Goal: Book appointment/travel/reservation

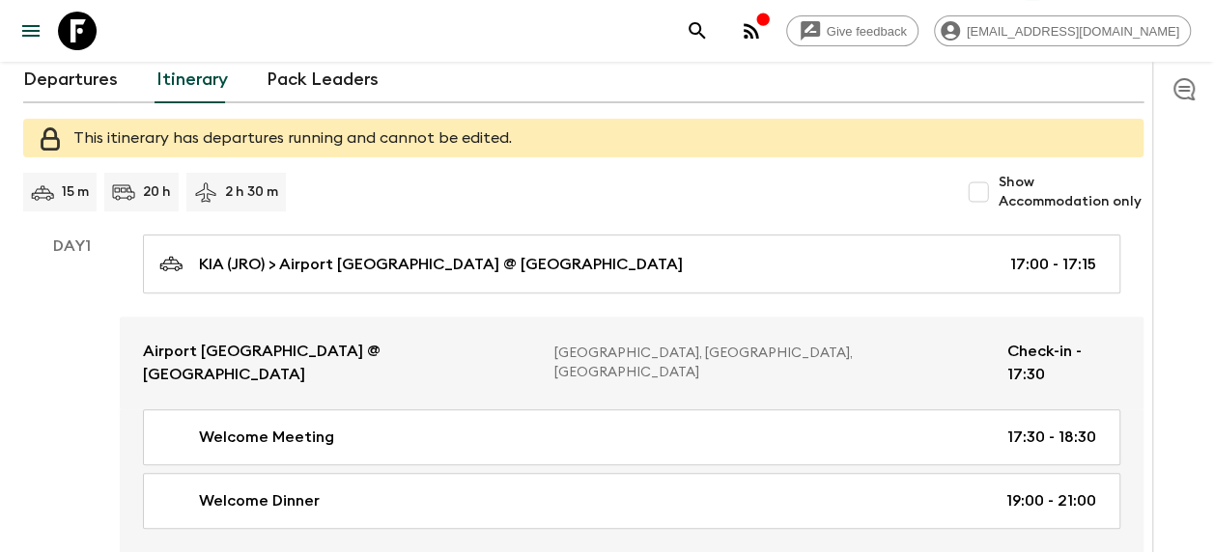
scroll to position [290, 0]
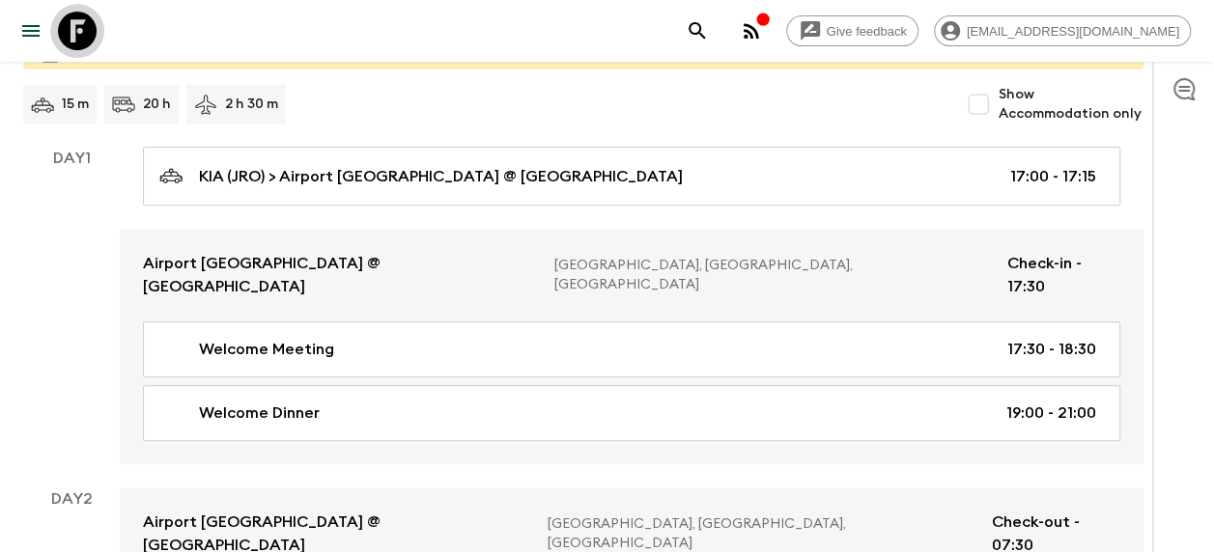
click at [83, 25] on icon at bounding box center [77, 31] width 39 height 39
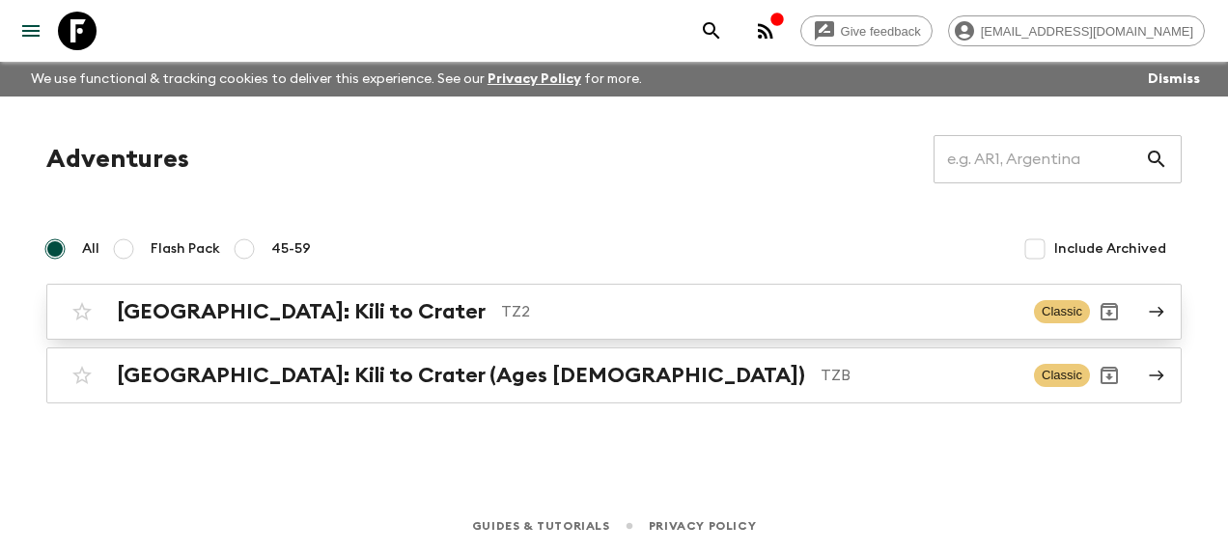
click at [176, 313] on h2 "[GEOGRAPHIC_DATA]: Kili to Crater" at bounding box center [301, 311] width 369 height 25
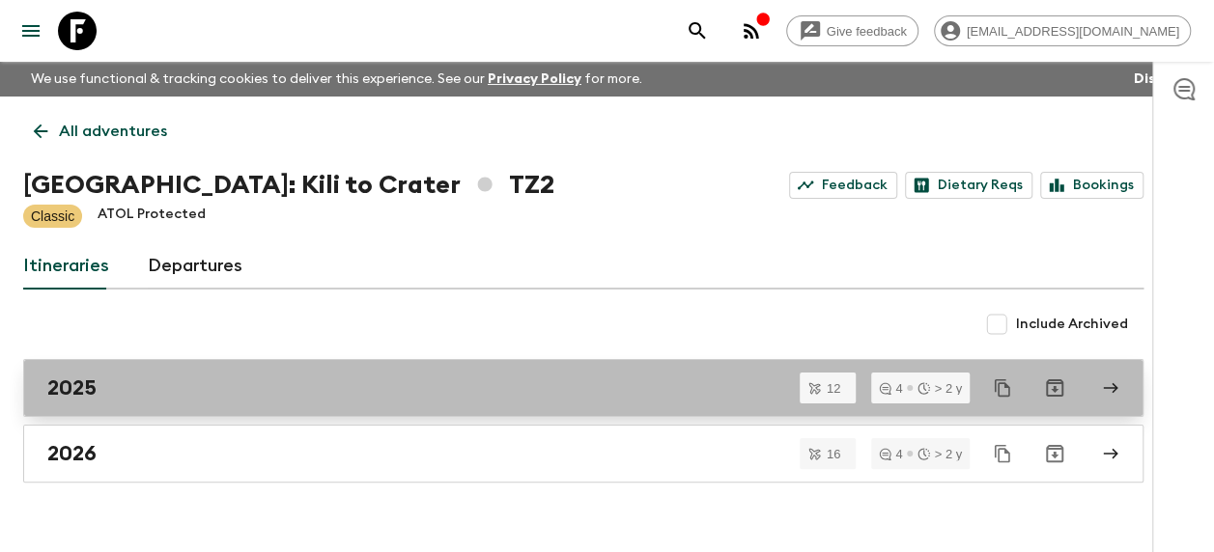
click at [117, 371] on link "2025" at bounding box center [583, 388] width 1120 height 58
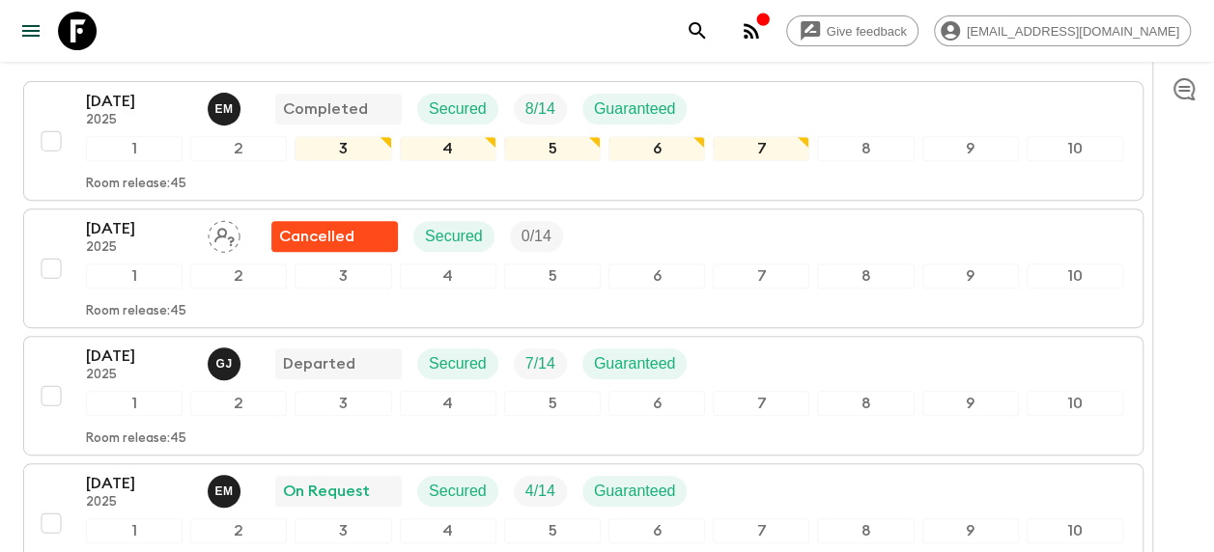
scroll to position [386, 0]
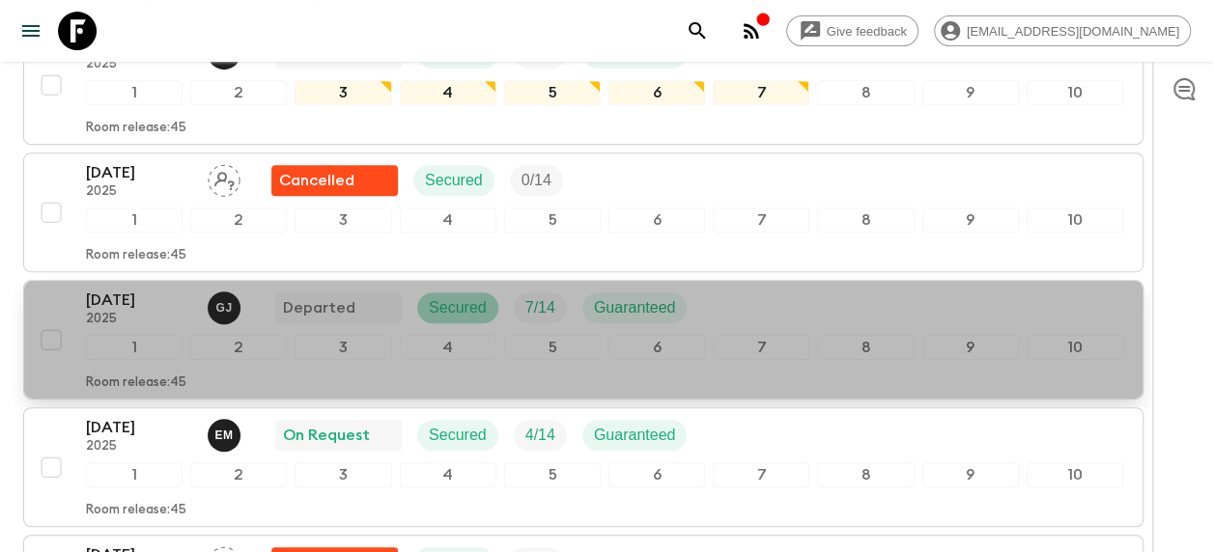
click at [458, 308] on p "Secured" at bounding box center [458, 307] width 58 height 23
click at [460, 303] on p "Secured" at bounding box center [458, 307] width 58 height 23
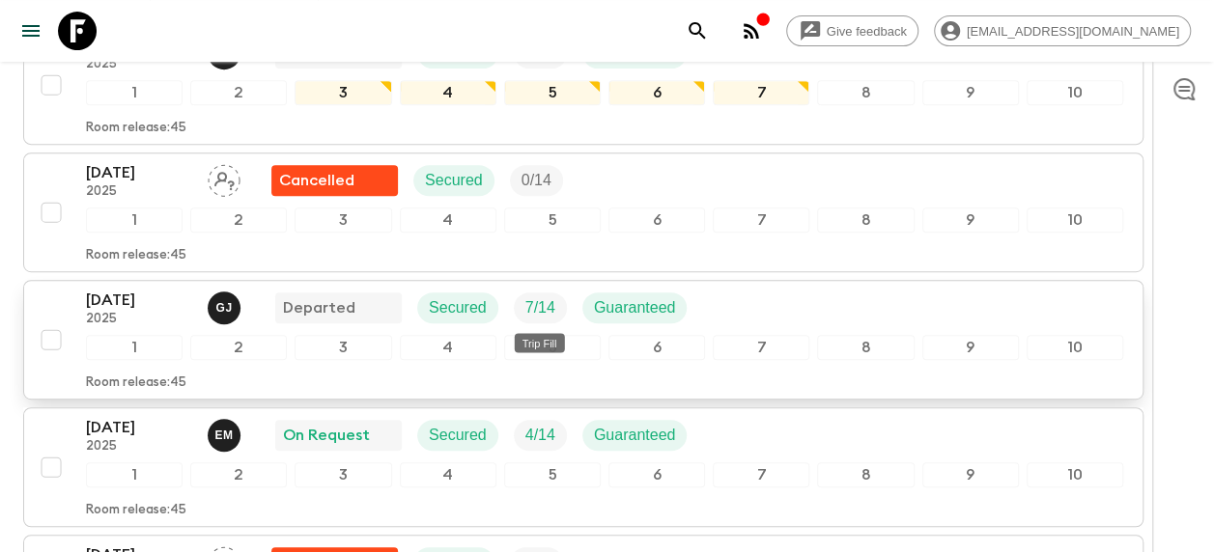
click at [551, 297] on p "7 / 14" at bounding box center [540, 307] width 30 height 23
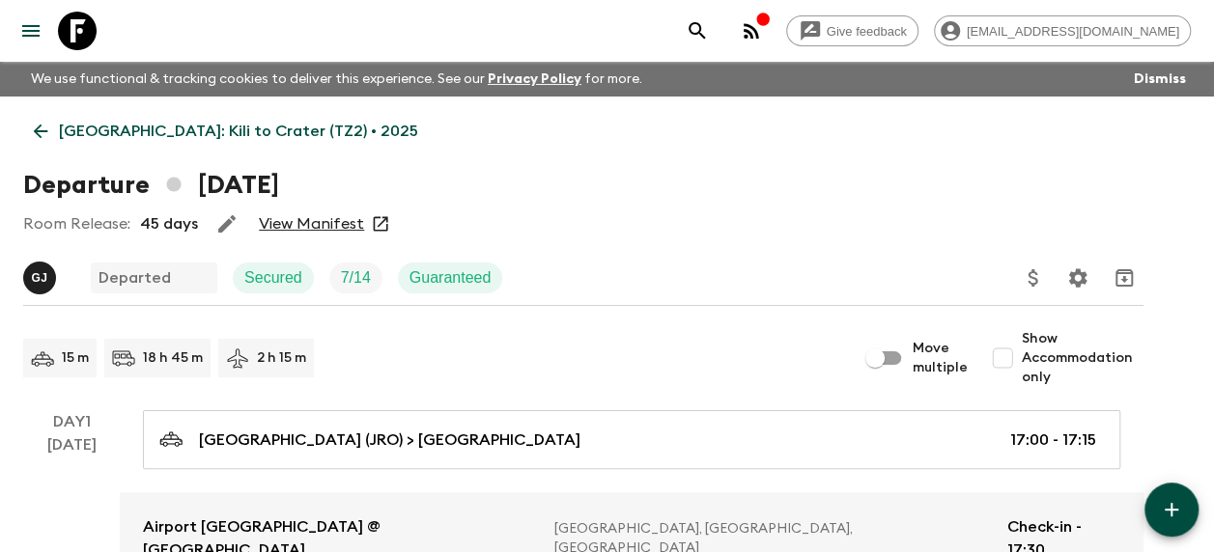
click at [292, 222] on link "View Manifest" at bounding box center [311, 223] width 105 height 19
